Goal: Task Accomplishment & Management: Manage account settings

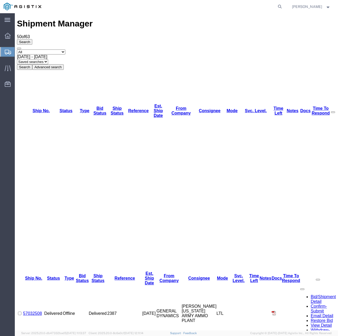
click at [6, 50] on icon at bounding box center [8, 52] width 6 height 5
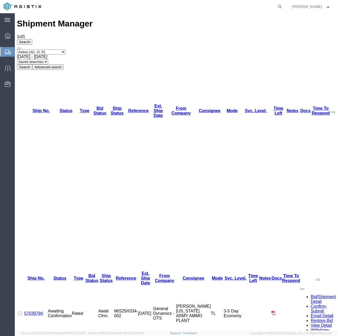
click at [39, 311] on link "57039794" at bounding box center [33, 313] width 19 height 4
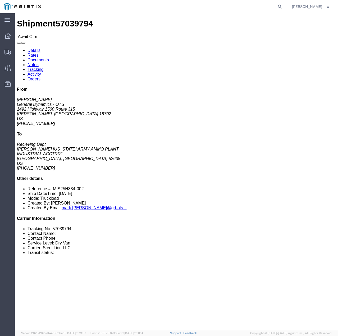
click link "Confirm"
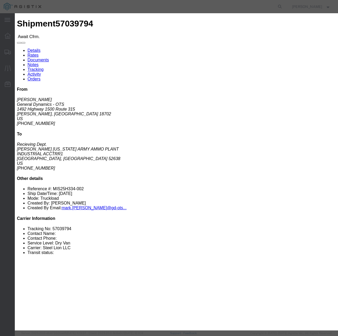
click input "checkbox"
checkbox input "true"
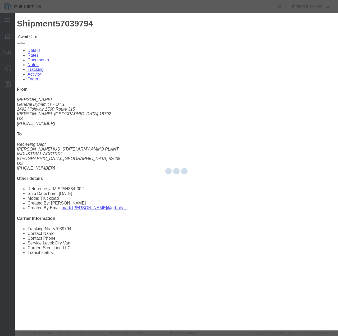
type input "[PERSON_NAME]"
type input "7854927650"
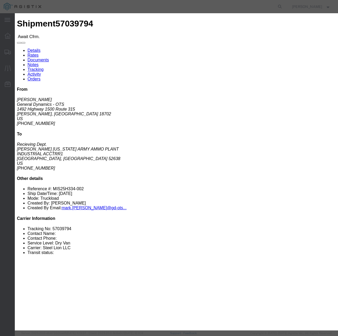
click input "text"
type input "57039794"
click button "Submit"
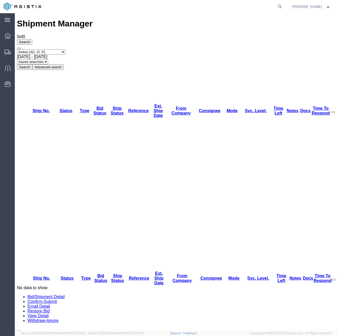
click at [64, 49] on select "Select status Active (AC, O, P) All Approved Awaiting Confirmation (AC) Booked …" at bounding box center [41, 51] width 48 height 5
select select "ALL"
click at [17, 49] on select "Select status Active (AC, O, P) All Approved Awaiting Confirmation (AC) Booked …" at bounding box center [41, 51] width 48 height 5
click at [32, 64] on button "Search" at bounding box center [24, 67] width 15 height 6
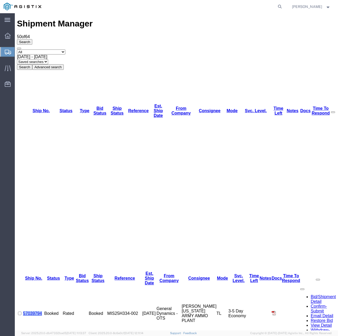
drag, startPoint x: 52, startPoint y: 59, endPoint x: 28, endPoint y: 60, distance: 23.5
click at [28, 285] on td "57039794" at bounding box center [33, 313] width 21 height 56
copy link "57039794"
